Goal: Find specific page/section: Find specific page/section

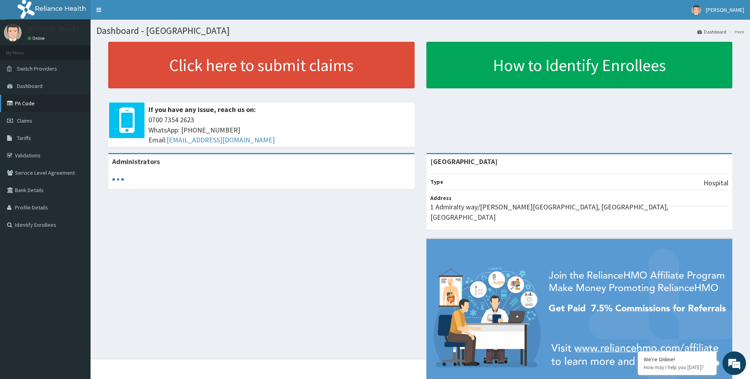
click at [31, 104] on link "PA Code" at bounding box center [45, 103] width 91 height 17
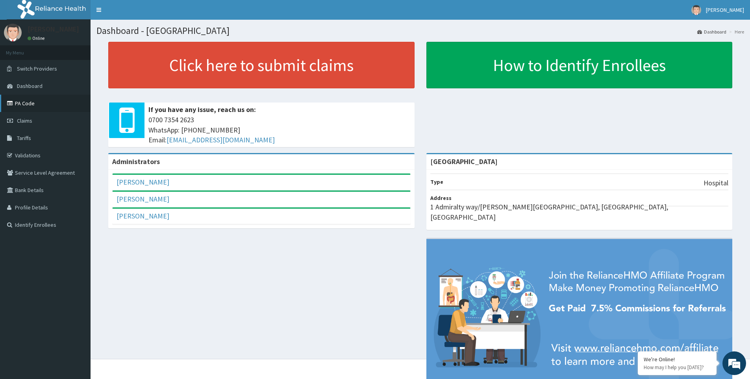
click at [23, 103] on link "PA Code" at bounding box center [45, 103] width 91 height 17
